Goal: Task Accomplishment & Management: Complete application form

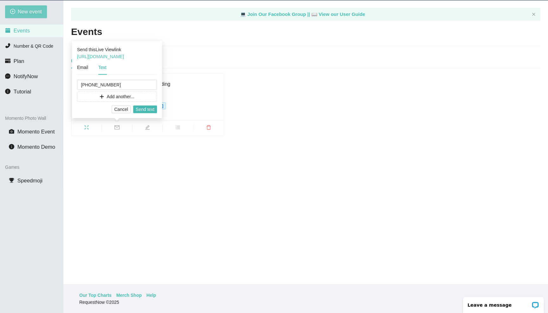
click at [26, 12] on span "New event" at bounding box center [30, 12] width 24 height 8
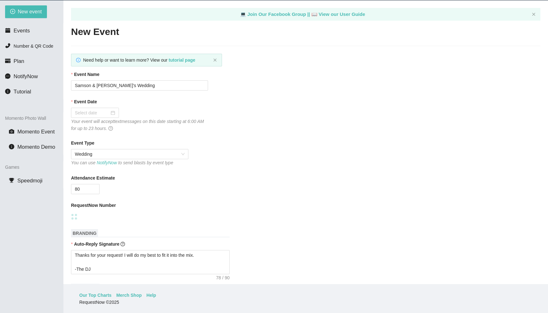
type textarea "[URL][DOMAIN_NAME]"
type textarea "Thanks for your request! I will do my best to fit it into the mix. -The DJ"
type textarea "Thanks for an awesome night! Thanks for your requests, and get home safe. 🎉 -Dr…"
type textarea "Thanks for your request! I will do my best to fit it into the mix. -The DJ"
type textarea "Thanks for an awesome night! Thanks for your requests, and get home safe. 🎉 -Dr…"
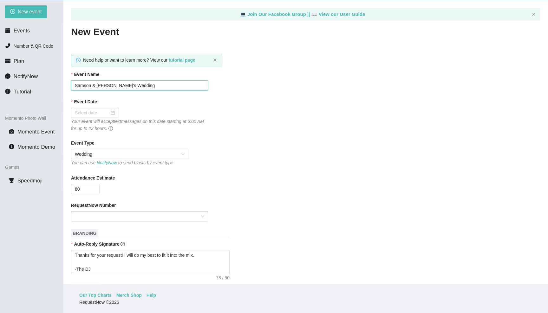
click at [143, 84] on input "Samson & [PERSON_NAME]'s Wedding" at bounding box center [139, 85] width 137 height 10
paste input "[PERSON_NAME] & [PERSON_NAME]"
type input "[PERSON_NAME] & [PERSON_NAME] Wedding"
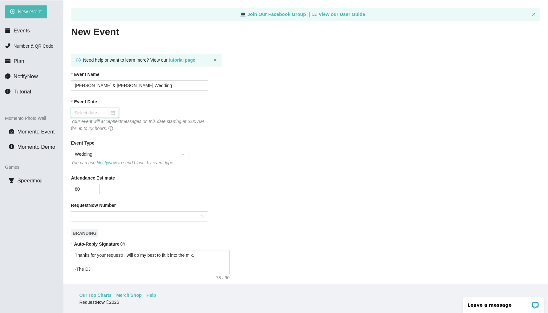
click at [96, 115] on input "Event Date" at bounding box center [92, 112] width 35 height 7
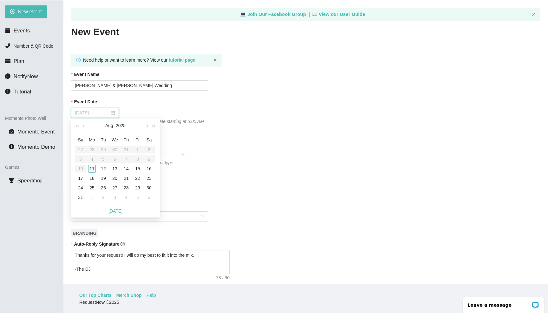
type input "[DATE]"
click at [81, 178] on div "17" at bounding box center [81, 178] width 8 height 8
type textarea "Thanks for your request! I will do my best to fit it into the mix. -The DJ"
type textarea "Thanks for an awesome night! Thanks for your requests, and get home safe. 🎉 -Dr…"
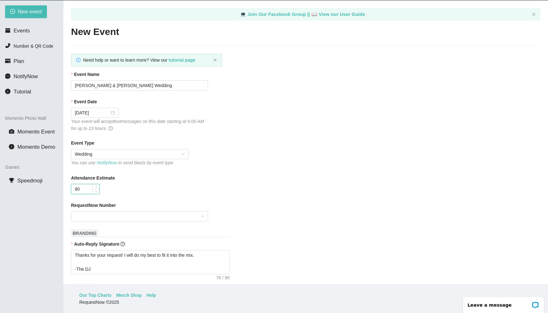
click at [90, 187] on input "80" at bounding box center [85, 189] width 28 height 10
type input "140"
click at [100, 214] on input "RequestNow Number" at bounding box center [137, 216] width 125 height 10
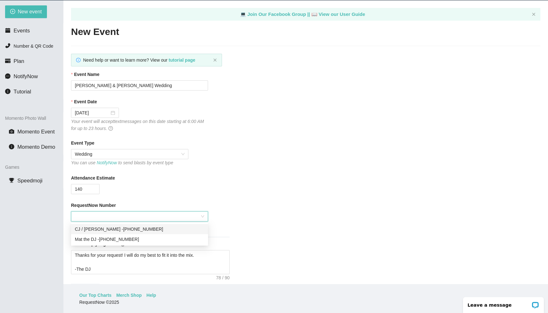
click at [102, 228] on div "CJ / [PERSON_NAME] - [PHONE_NUMBER]" at bounding box center [139, 228] width 129 height 7
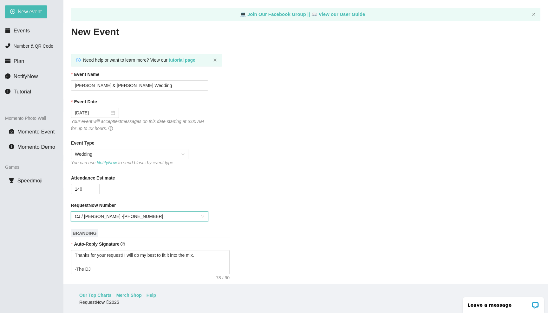
click at [174, 178] on div "Attendance Estimate" at bounding box center [306, 179] width 470 height 10
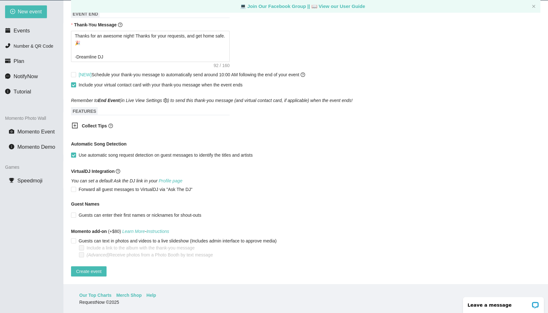
scroll to position [20, 0]
click at [82, 268] on span "Create event" at bounding box center [88, 270] width 25 height 7
type textarea "Thanks for your request! I will do my best to fit it into the mix. -The DJ"
type textarea "Thanks for an awesome night! Thanks for your requests, and get home safe. 🎉 -Dr…"
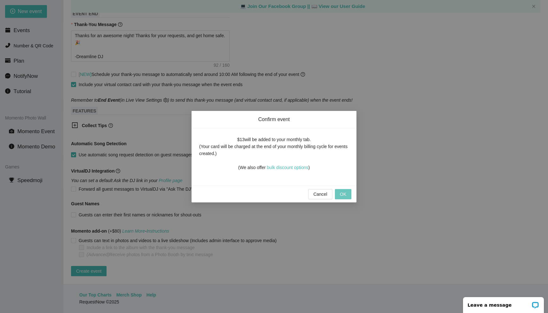
click at [339, 192] on button "OK" at bounding box center [343, 194] width 16 height 10
type textarea "Thanks for your request! I will do my best to fit it into the mix. -The DJ"
type textarea "Thanks for an awesome night! Thanks for your requests, and get home safe. 🎉 -Dr…"
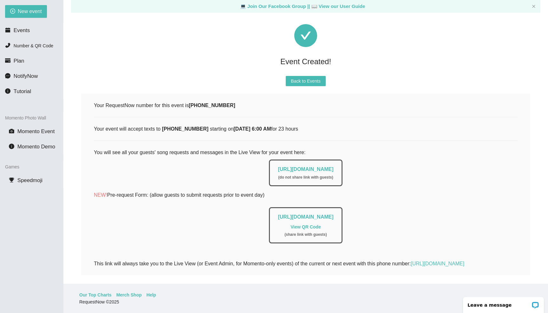
scroll to position [11, 0]
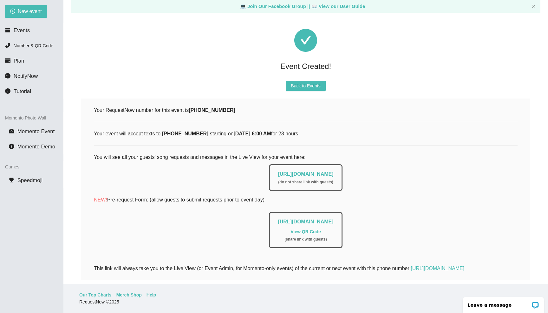
drag, startPoint x: 356, startPoint y: 173, endPoint x: 254, endPoint y: 174, distance: 101.9
click at [269, 174] on div "[URL][DOMAIN_NAME] ( do not share link with guests )" at bounding box center [305, 177] width 73 height 27
copy link "[URL][DOMAIN_NAME]"
